Goal: Navigation & Orientation: Find specific page/section

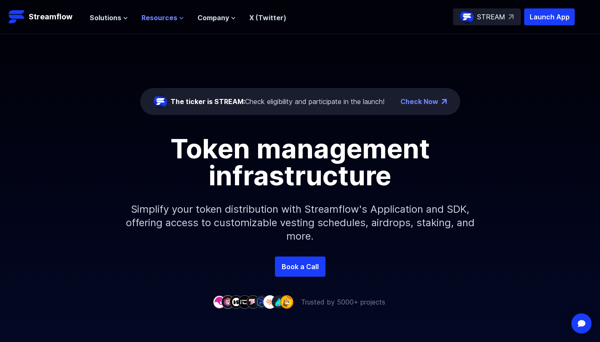
click at [169, 18] on span "Resources" at bounding box center [160, 18] width 36 height 10
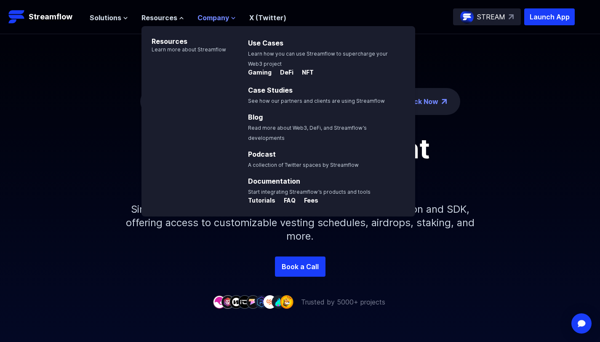
click at [220, 17] on span "Company" at bounding box center [214, 18] width 32 height 10
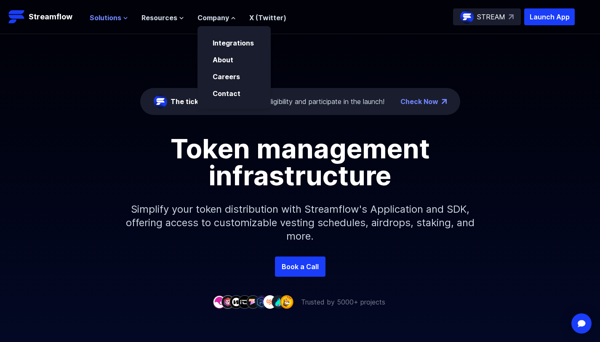
click at [115, 17] on span "Solutions" at bounding box center [106, 18] width 32 height 10
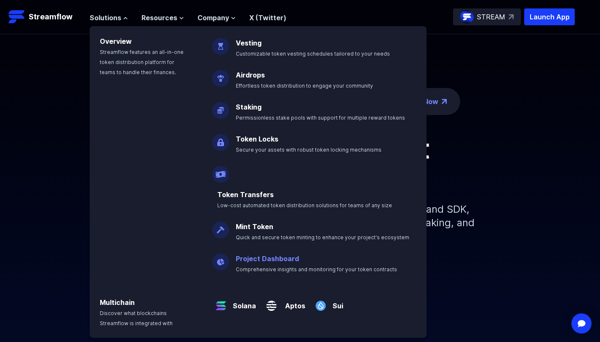
click at [278, 254] on link "Project Dashboard" at bounding box center [267, 258] width 63 height 8
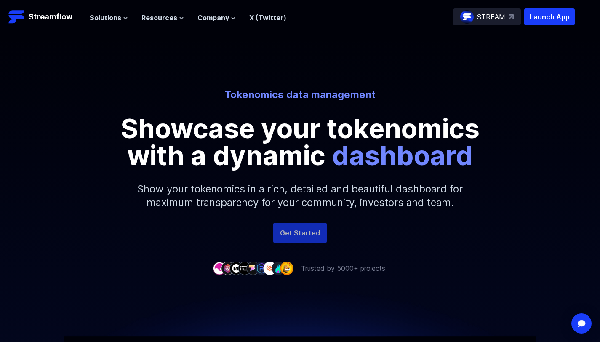
click at [295, 231] on link "Get Started" at bounding box center [300, 233] width 54 height 20
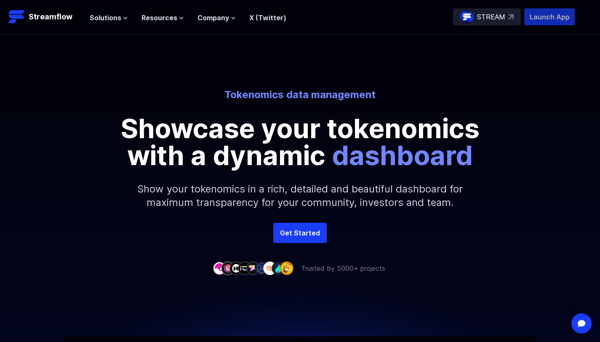
click at [561, 14] on p "Launch App" at bounding box center [550, 16] width 51 height 17
